Goal: Task Accomplishment & Management: Manage account settings

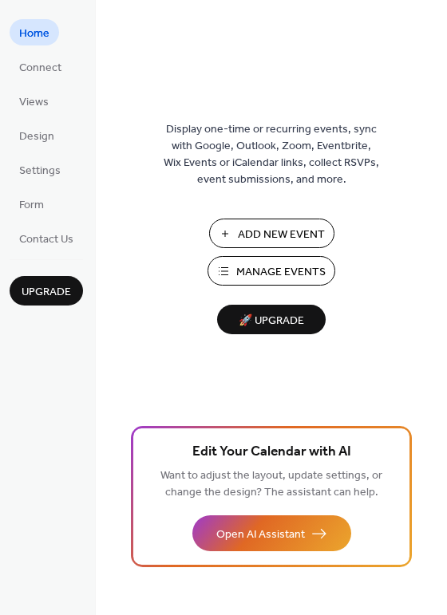
click at [268, 269] on span "Manage Events" at bounding box center [280, 272] width 89 height 17
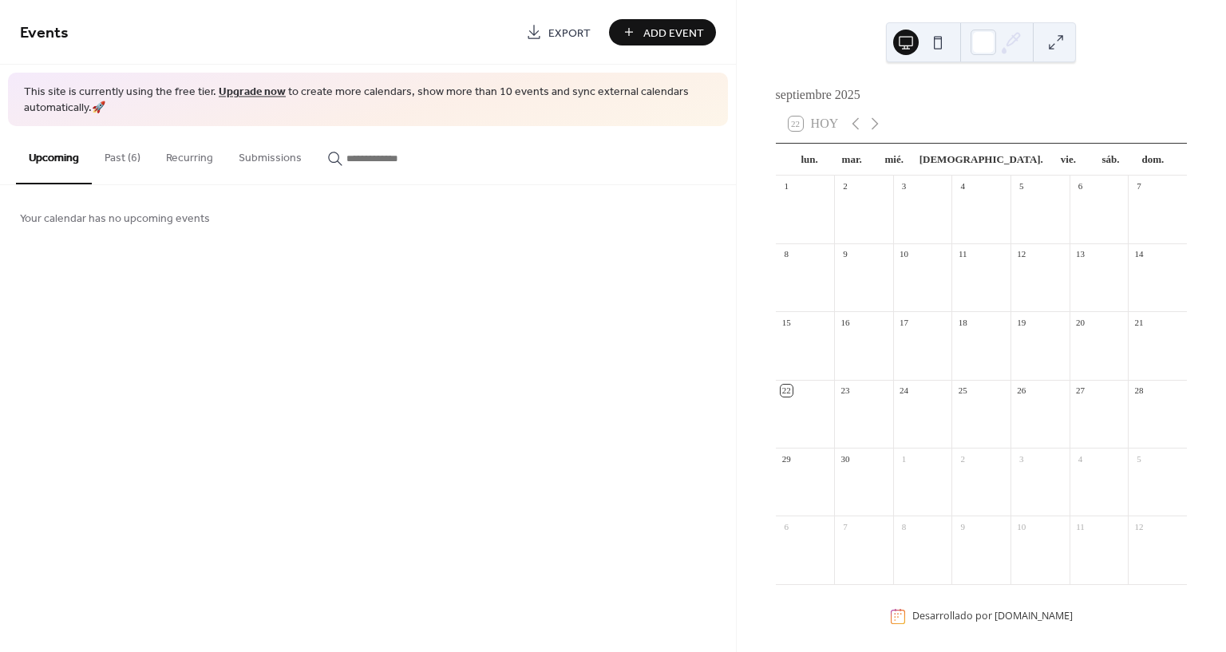
click at [141, 158] on button "Past (6)" at bounding box center [122, 154] width 61 height 57
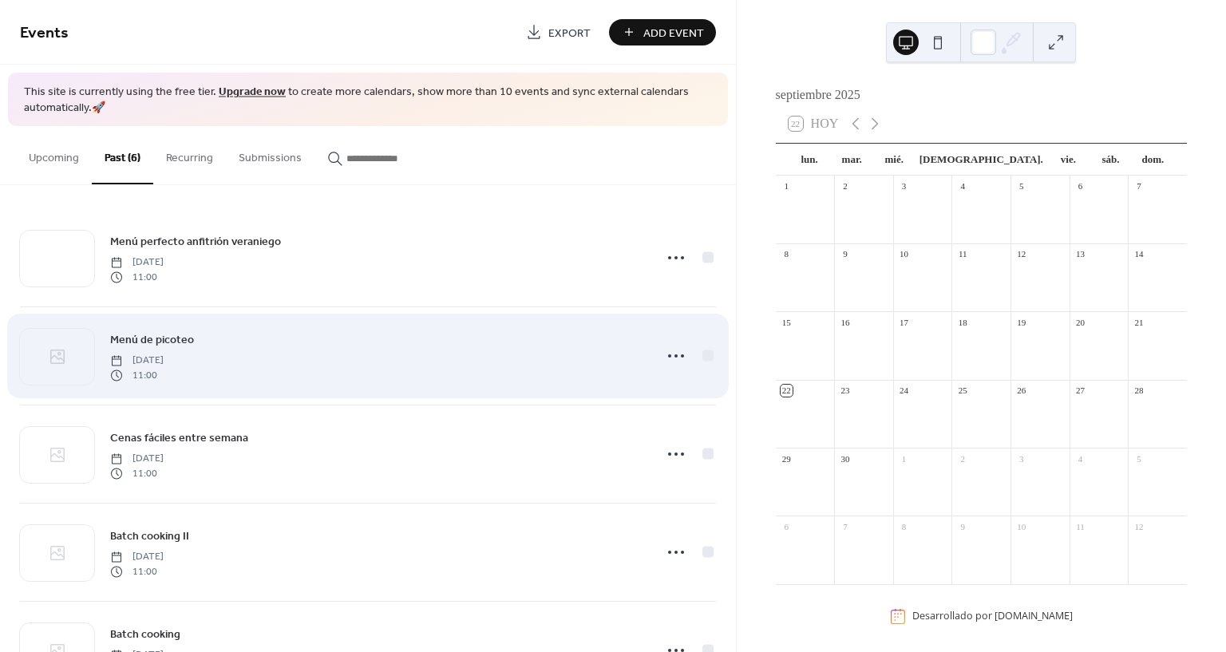
scroll to position [168, 0]
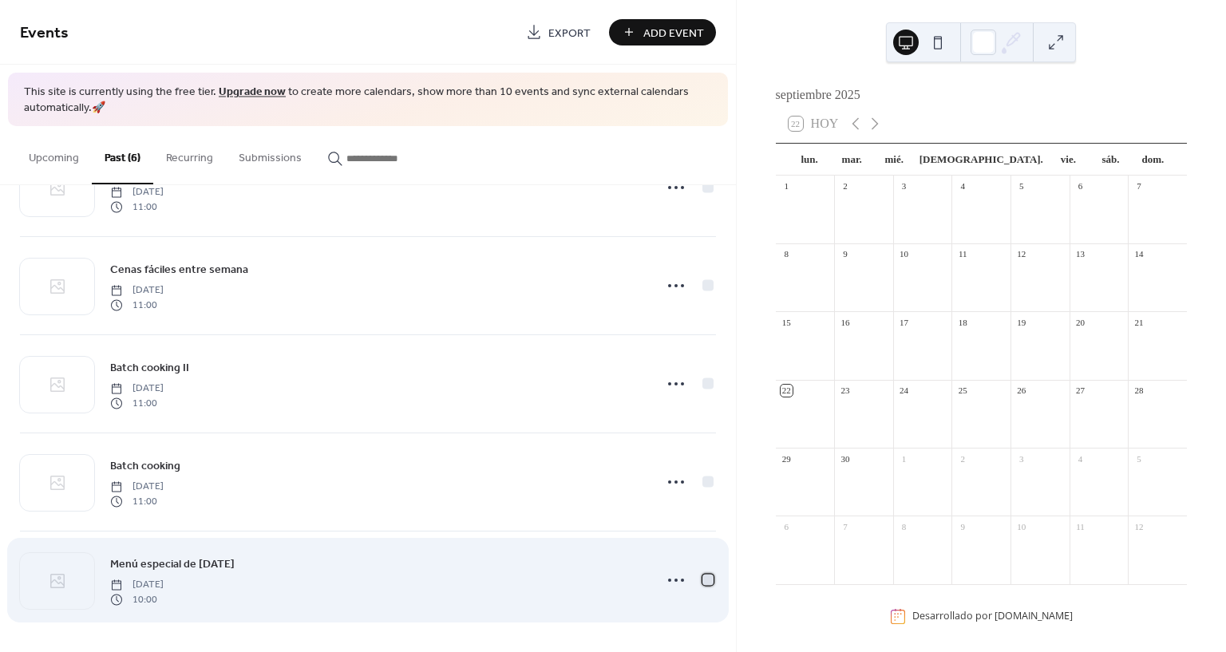
click at [702, 583] on div at bounding box center [707, 580] width 11 height 11
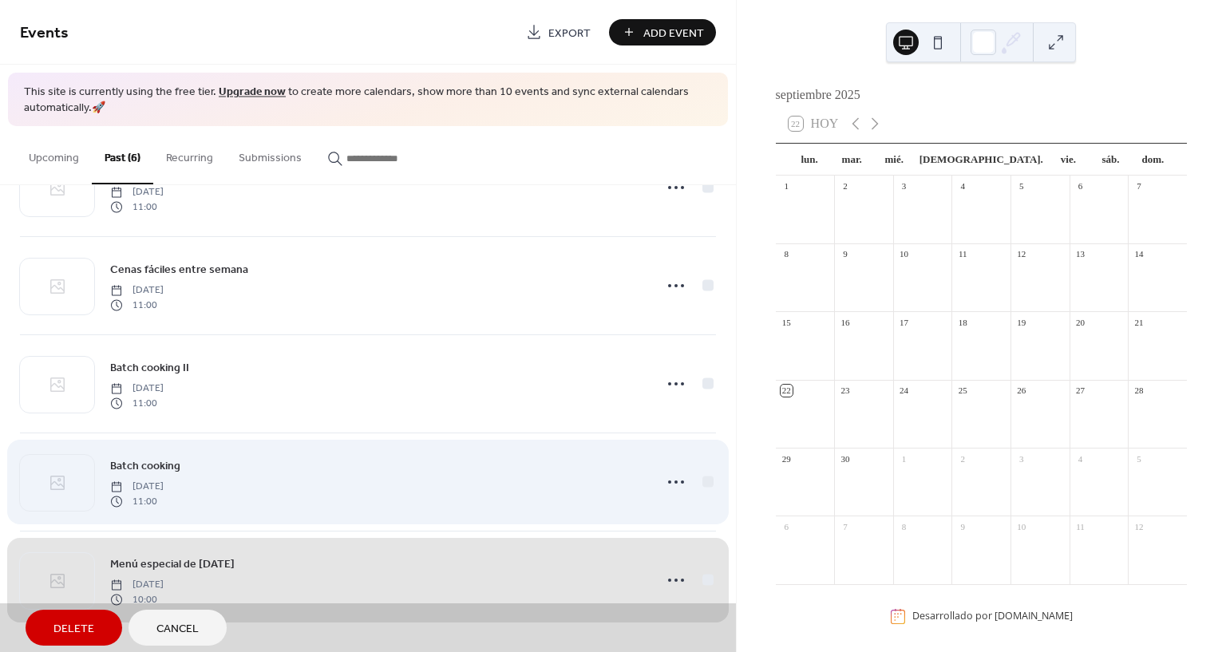
click at [706, 484] on div "Batch cooking [DATE] 11:00" at bounding box center [368, 482] width 696 height 98
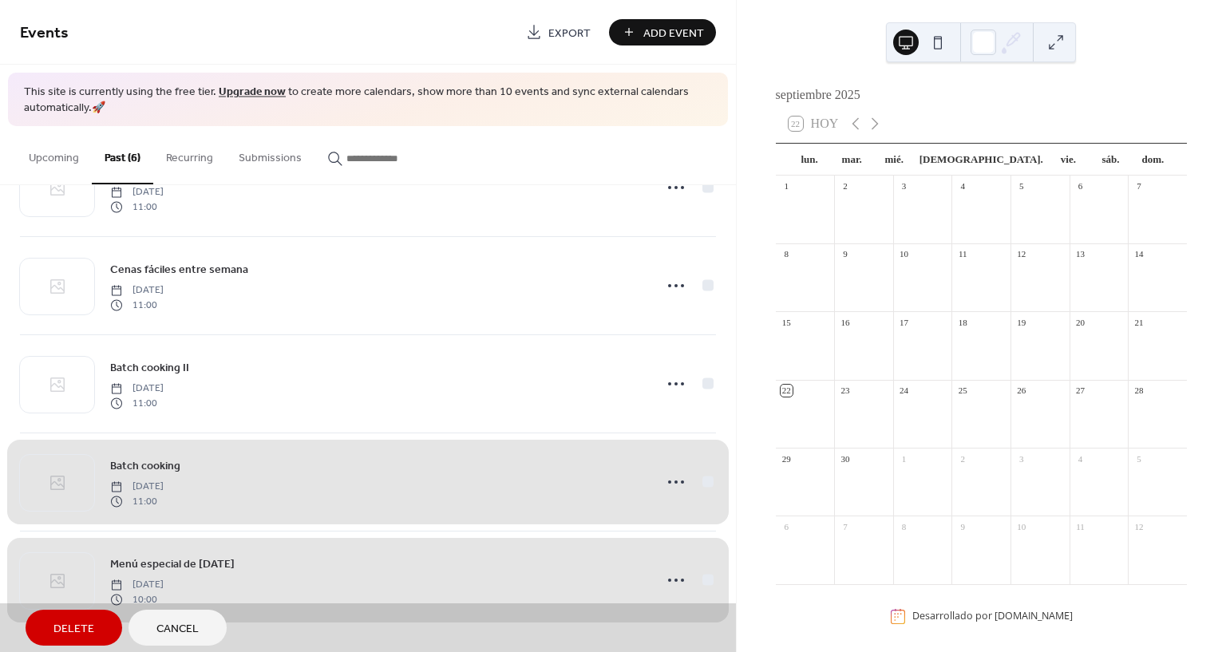
click at [700, 579] on div "Menú especial de [DATE] [DATE] 10:00" at bounding box center [368, 580] width 696 height 98
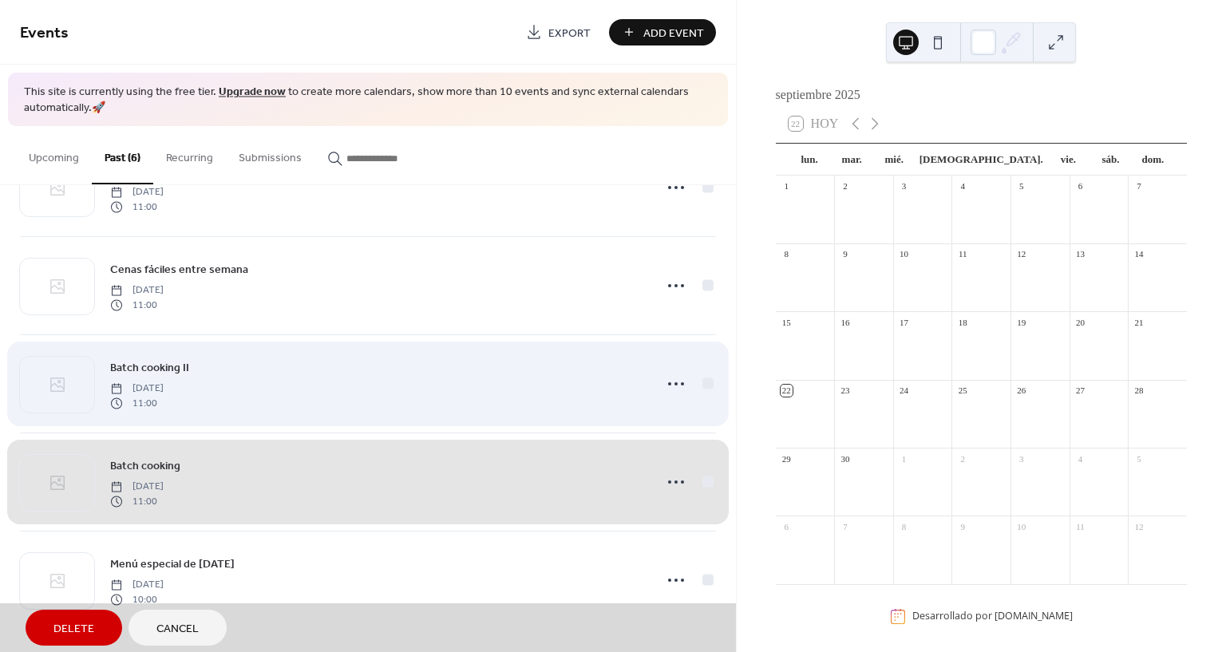
click at [699, 390] on div "Batch cooking II [DATE] 11:00" at bounding box center [368, 383] width 696 height 98
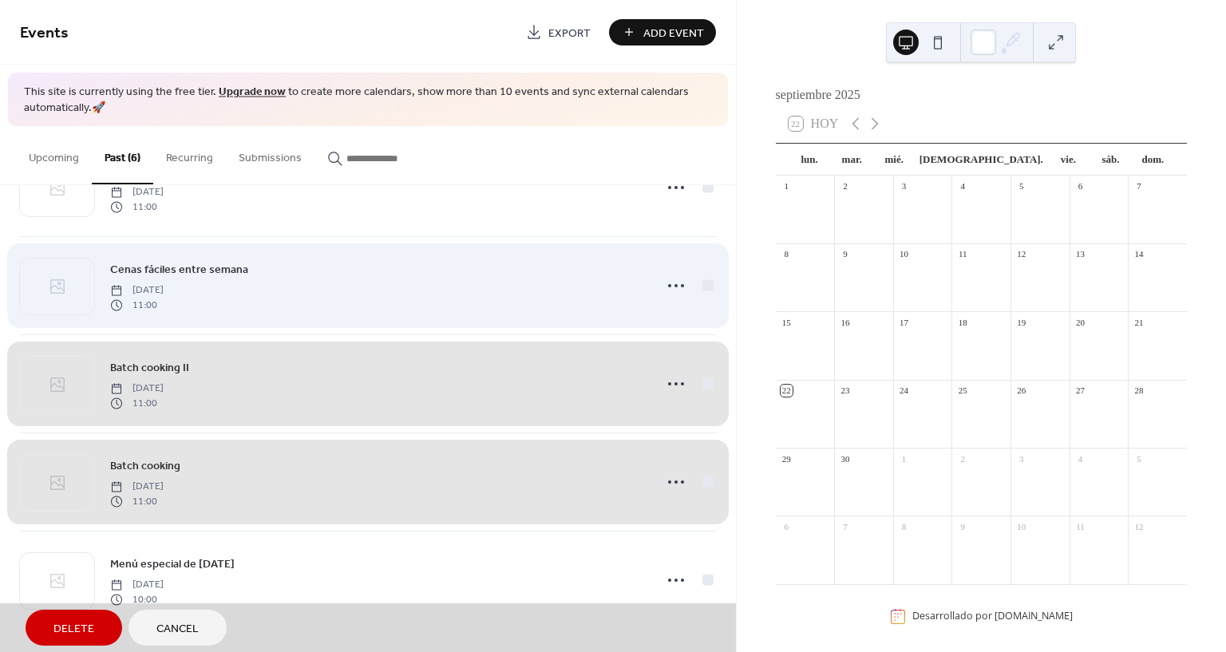
click at [705, 286] on div "Cenas fáciles entre semana [DATE] 11:00" at bounding box center [368, 285] width 696 height 98
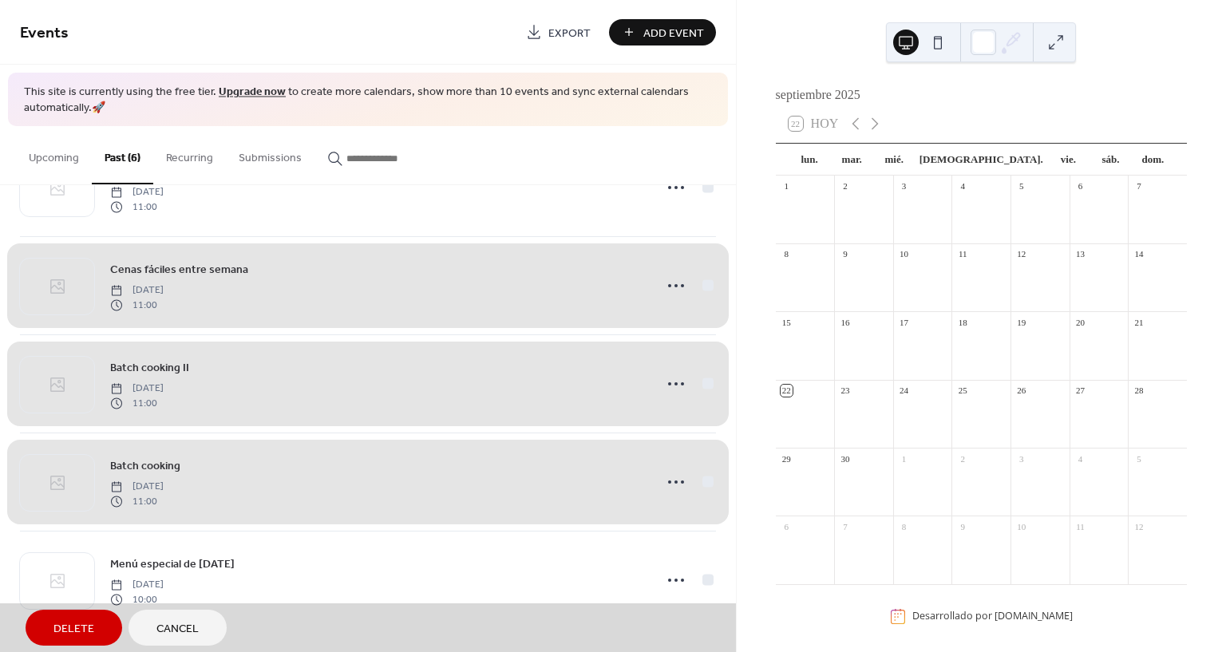
scroll to position [0, 0]
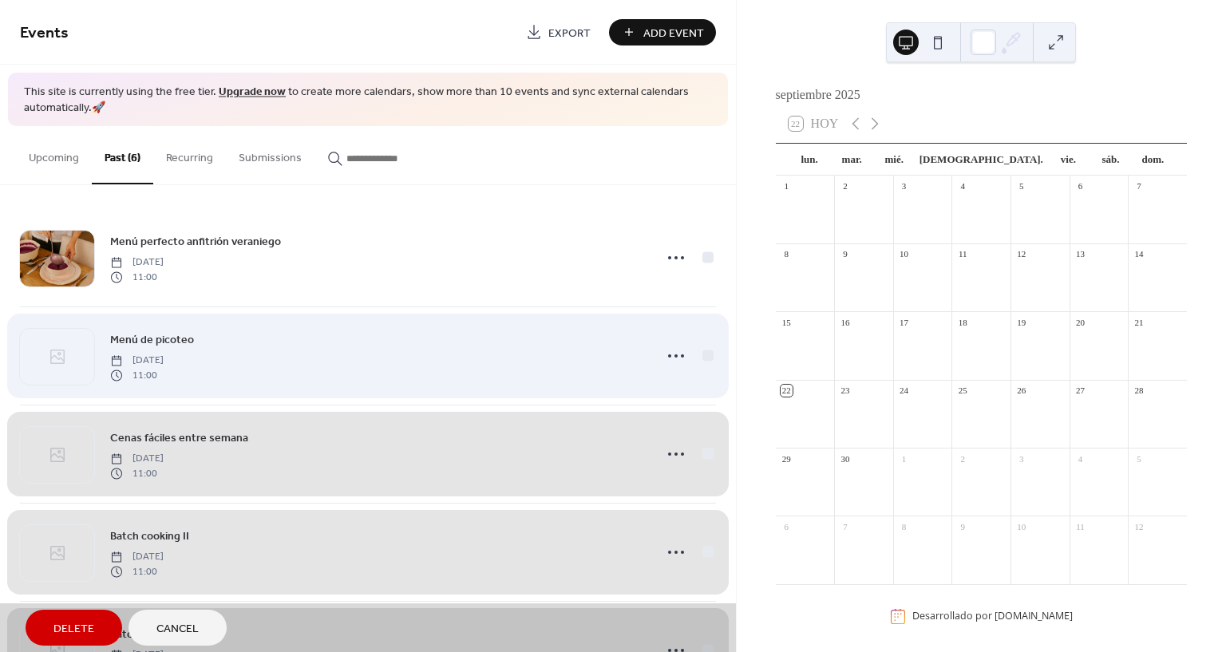
click at [706, 350] on div "Menú de picoteo [DATE] 11:00" at bounding box center [368, 355] width 696 height 98
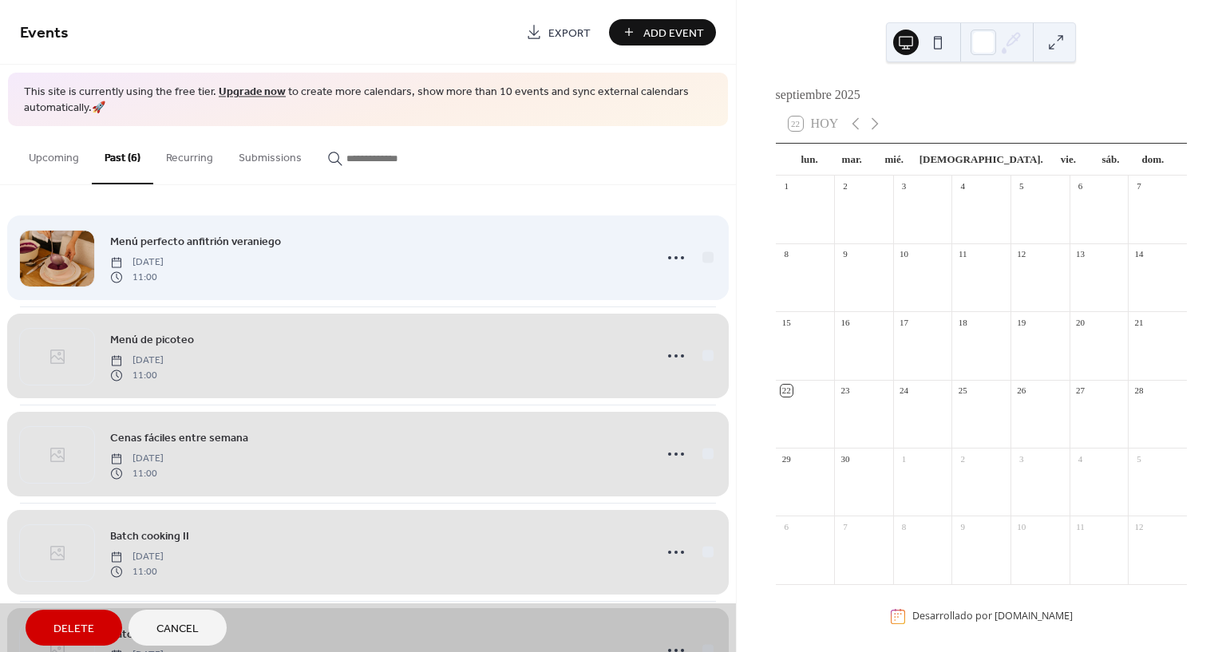
click at [705, 259] on div "Menú perfecto anfitrión veraniego [DATE] 11:00" at bounding box center [368, 257] width 696 height 97
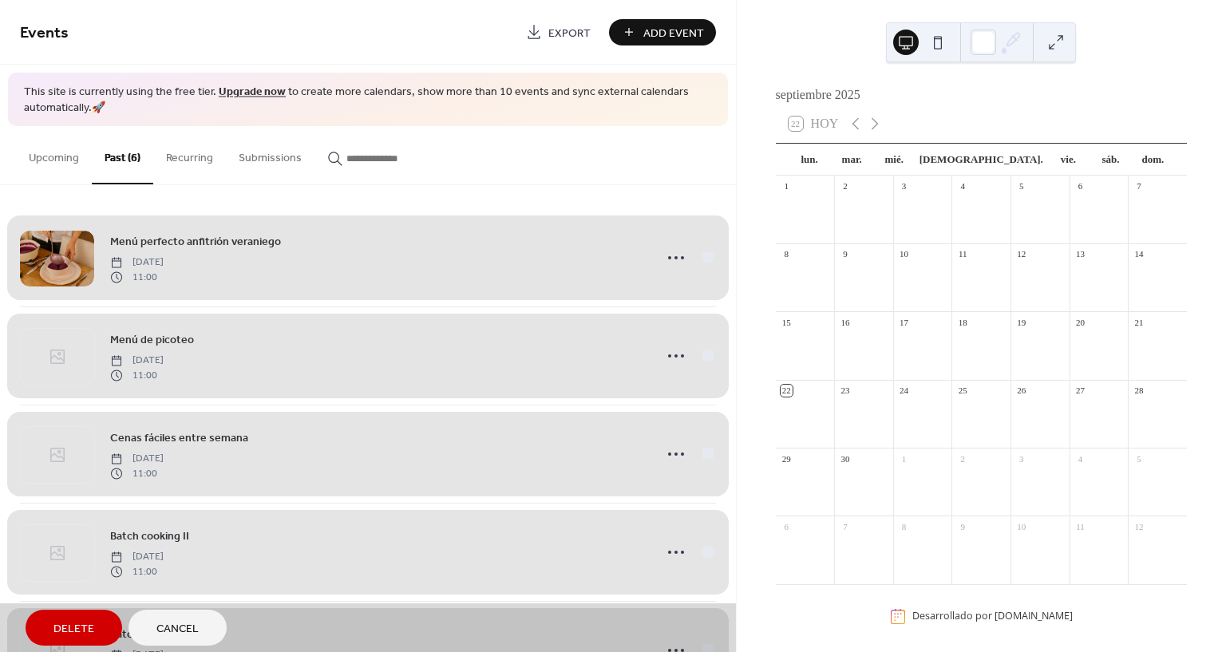
click at [54, 624] on span "Delete" at bounding box center [73, 629] width 41 height 17
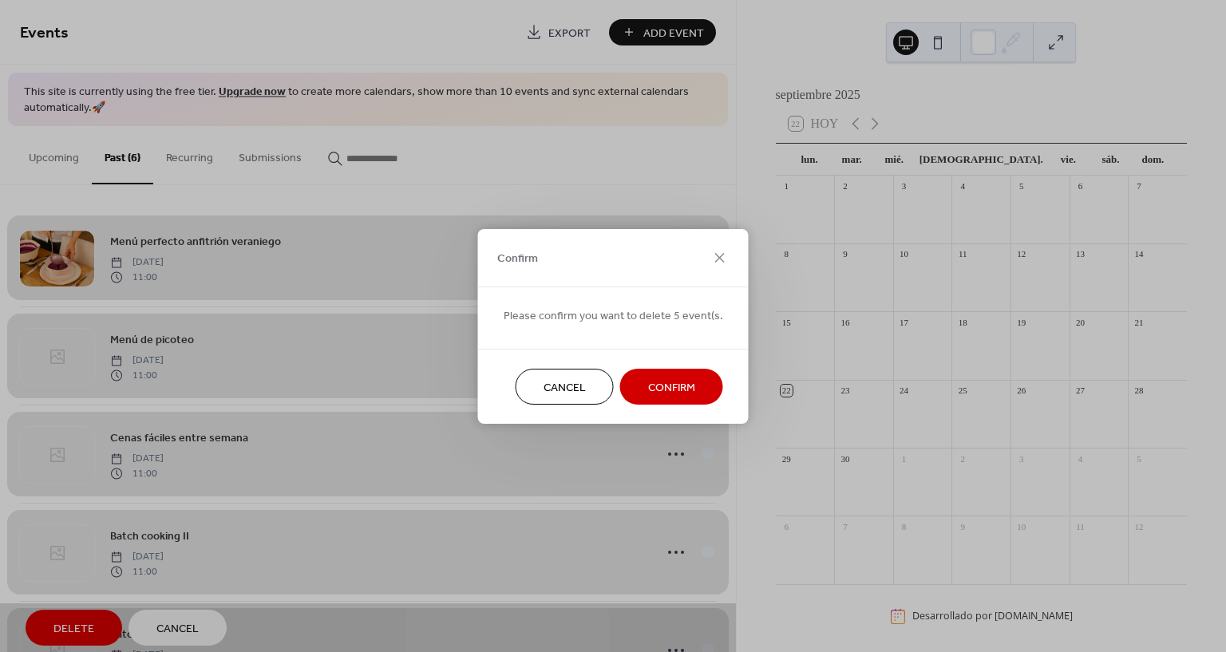
click at [673, 392] on span "Confirm" at bounding box center [671, 387] width 47 height 17
